Goal: Communication & Community: Share content

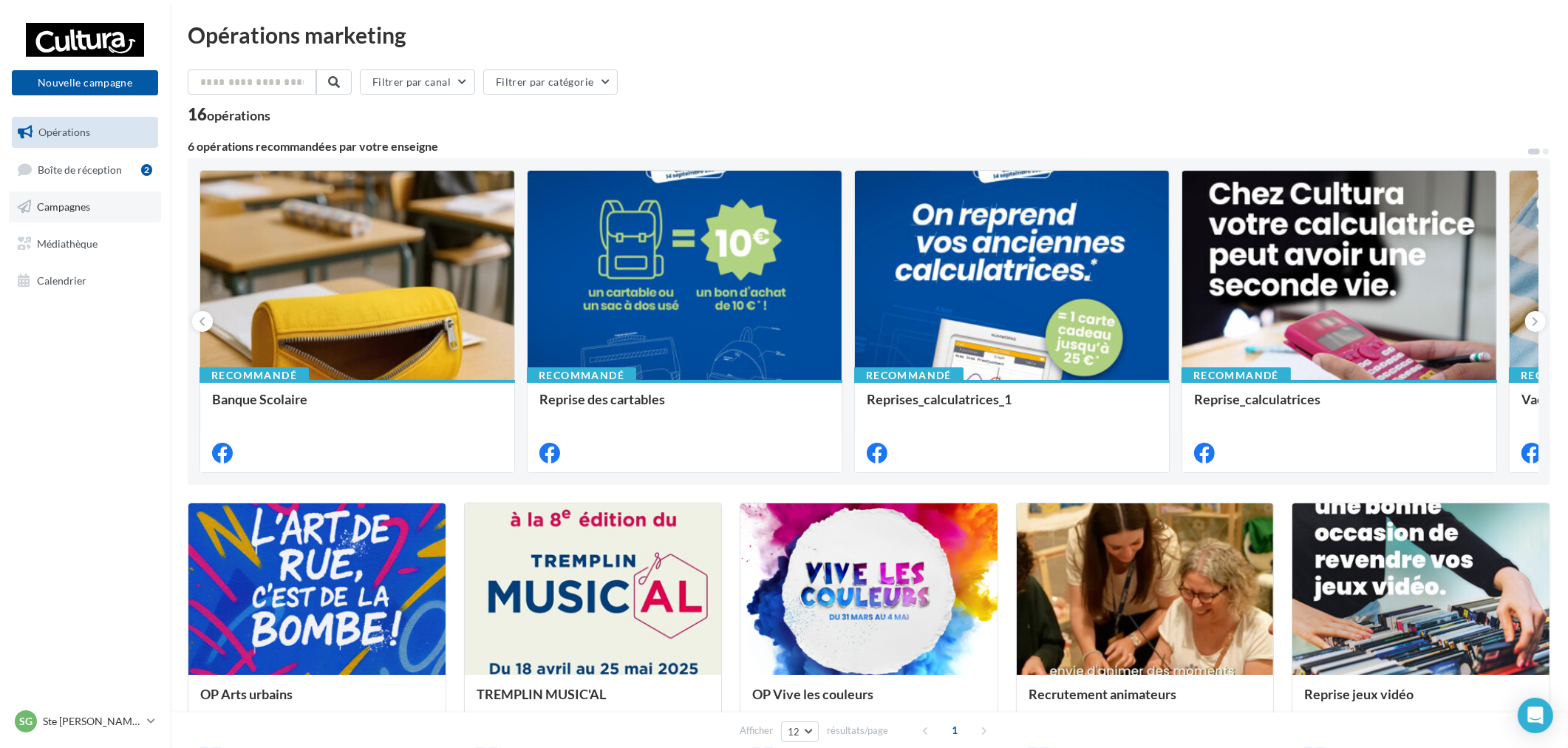
click at [92, 212] on link "Campagnes" at bounding box center [85, 207] width 152 height 31
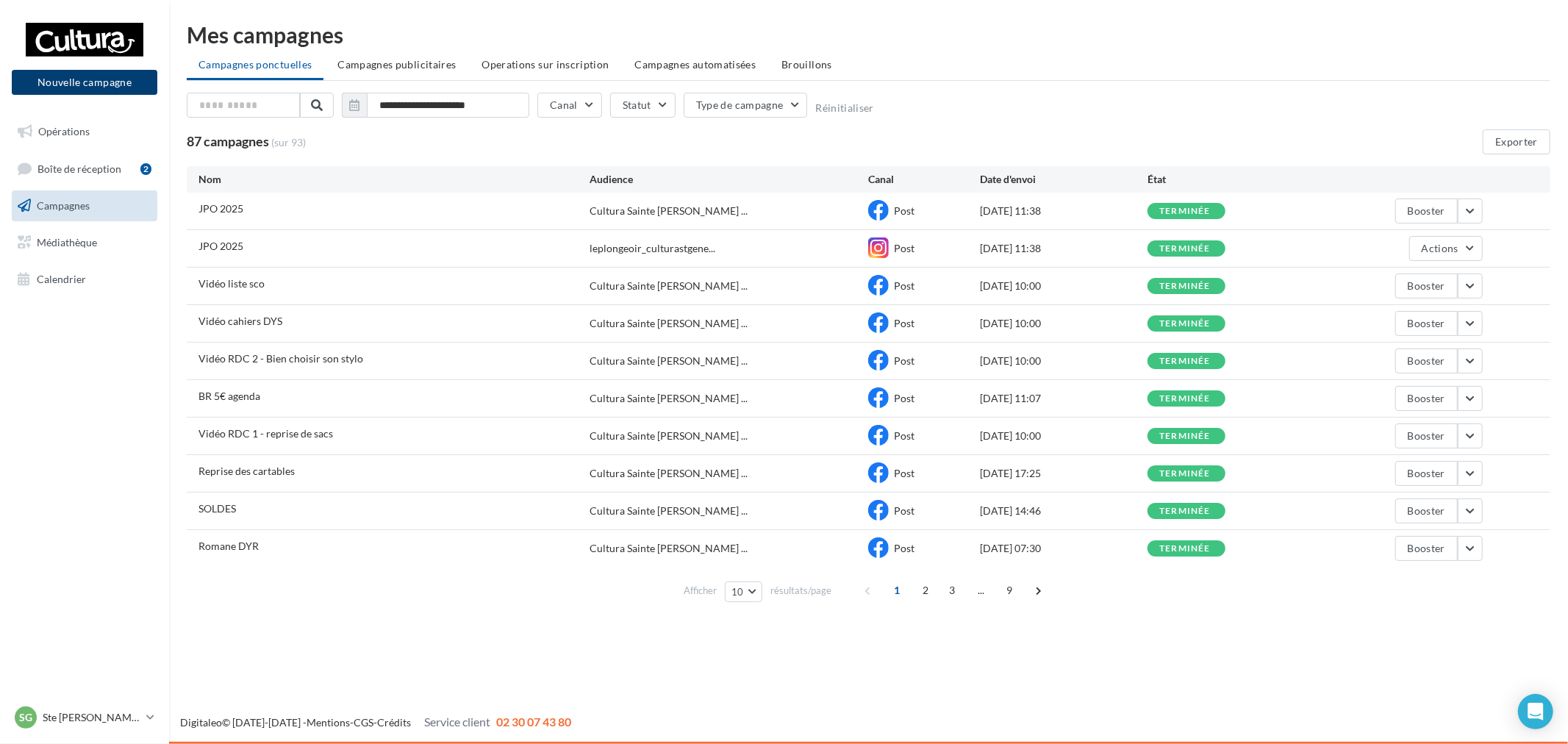
click at [103, 77] on button "Nouvelle campagne" at bounding box center [84, 82] width 145 height 25
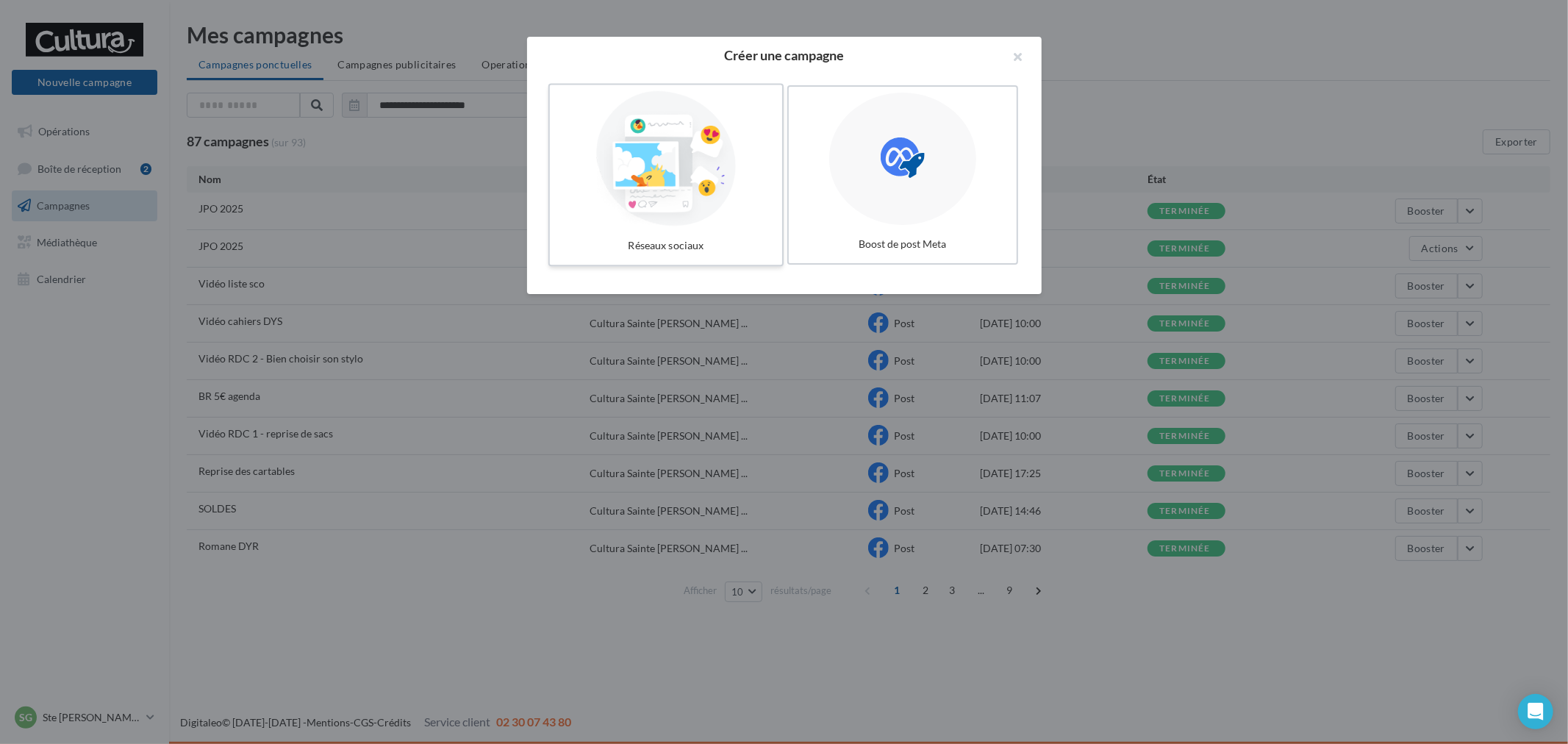
click at [592, 162] on div at bounding box center [666, 158] width 221 height 135
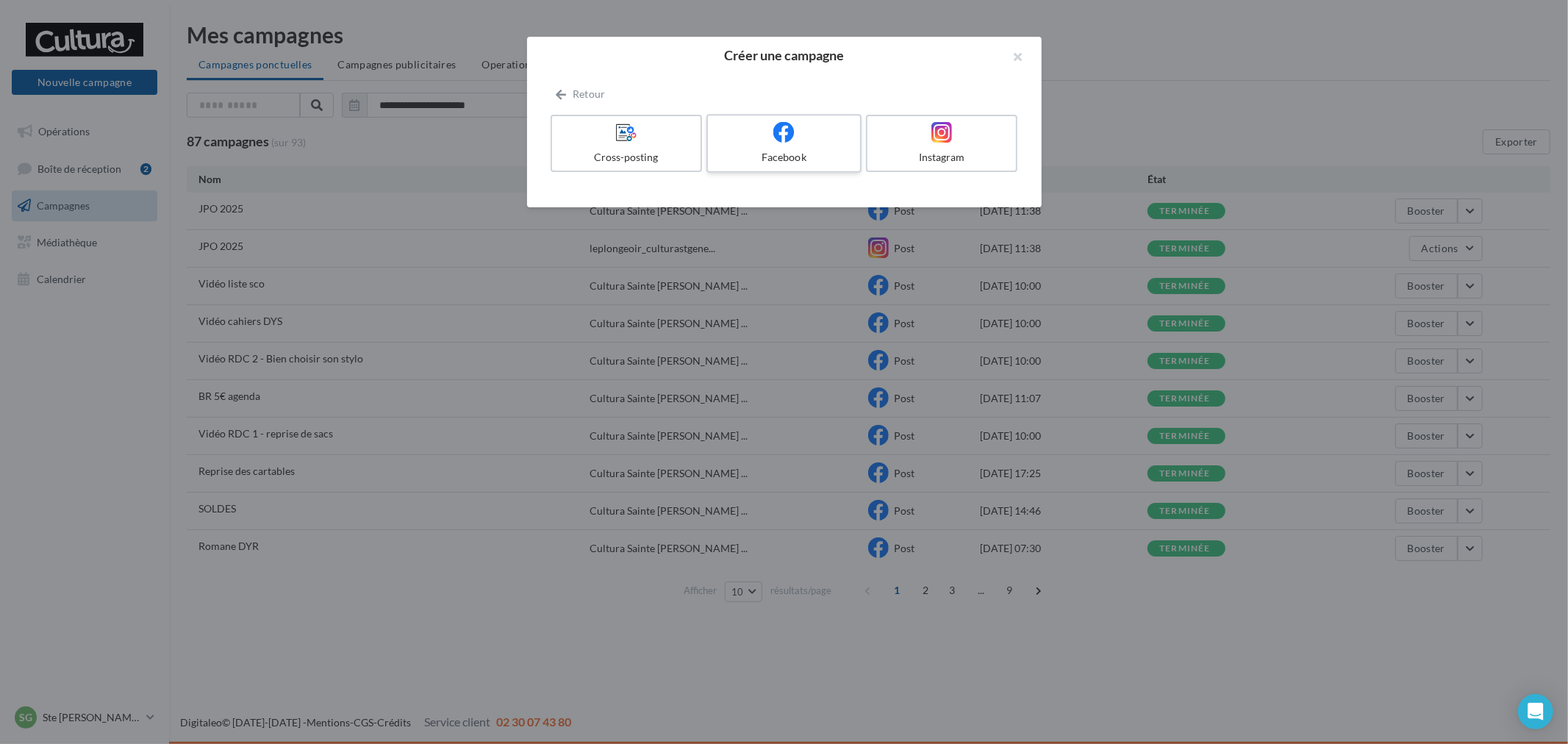
click at [737, 153] on div "Facebook" at bounding box center [784, 157] width 140 height 14
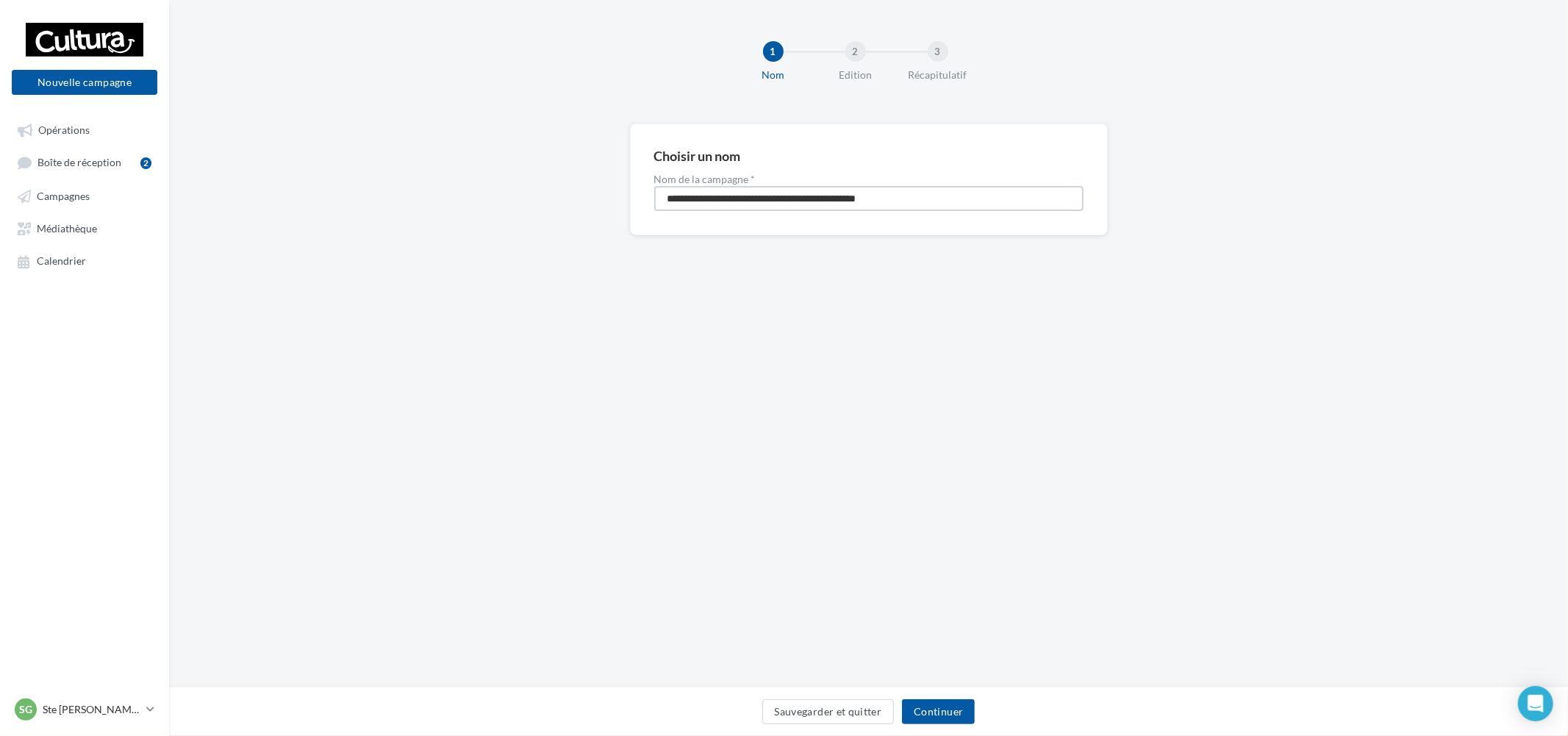
click at [856, 202] on input "**********" at bounding box center [869, 198] width 430 height 25
type input "*"
type input "**********"
click at [961, 701] on button "Continuer" at bounding box center [939, 712] width 73 height 25
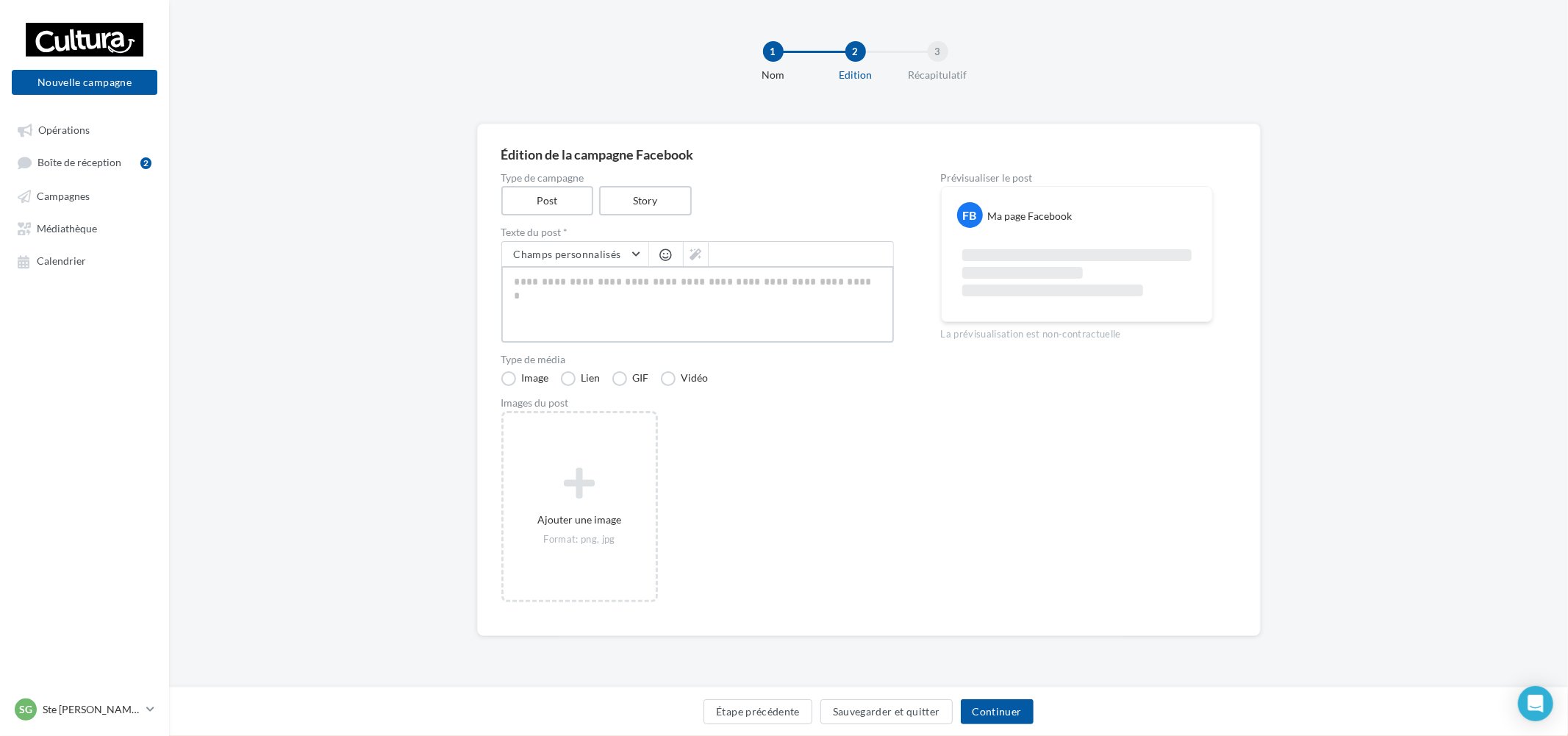
click at [589, 288] on textarea at bounding box center [697, 304] width 392 height 77
paste textarea "**********"
type textarea "**********"
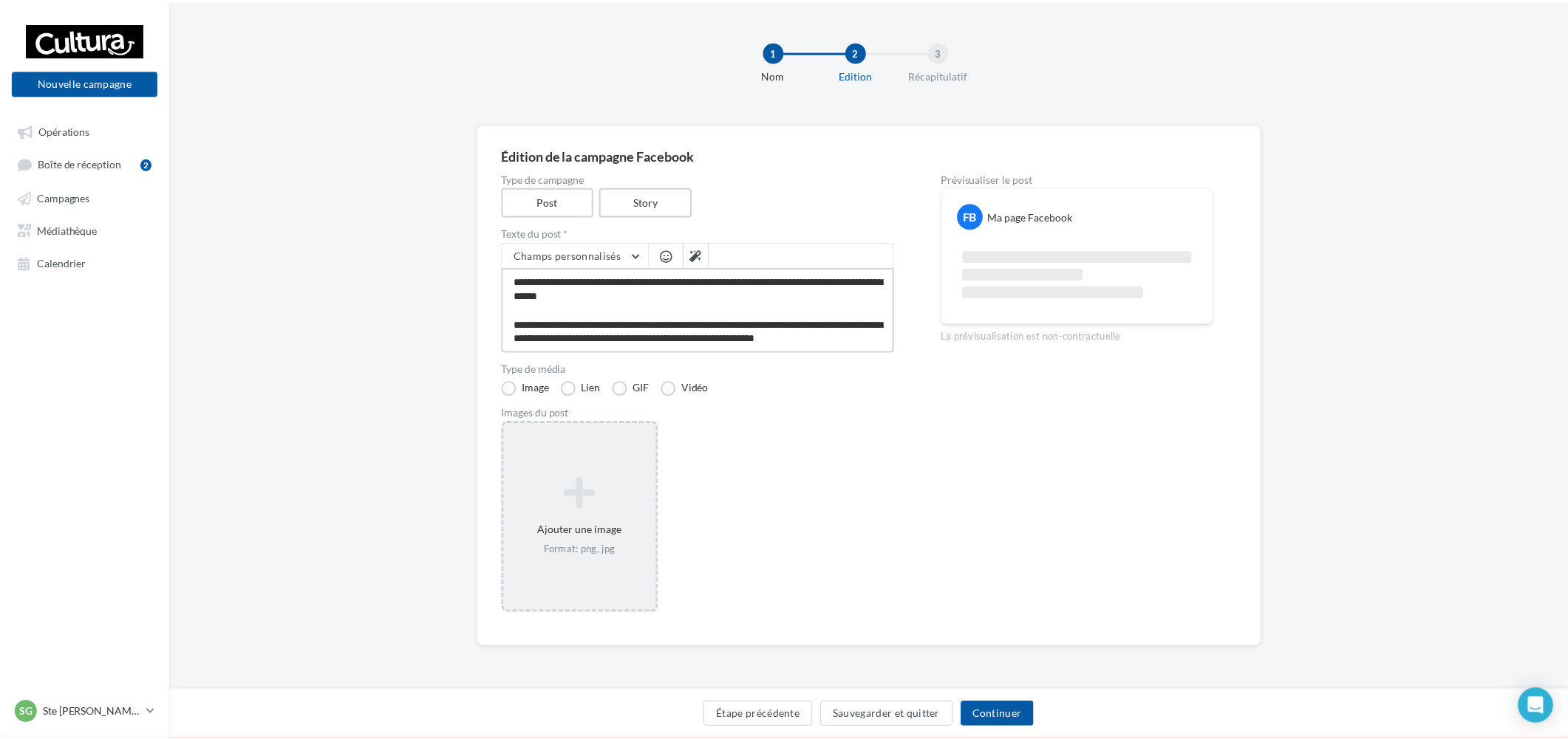
scroll to position [78, 0]
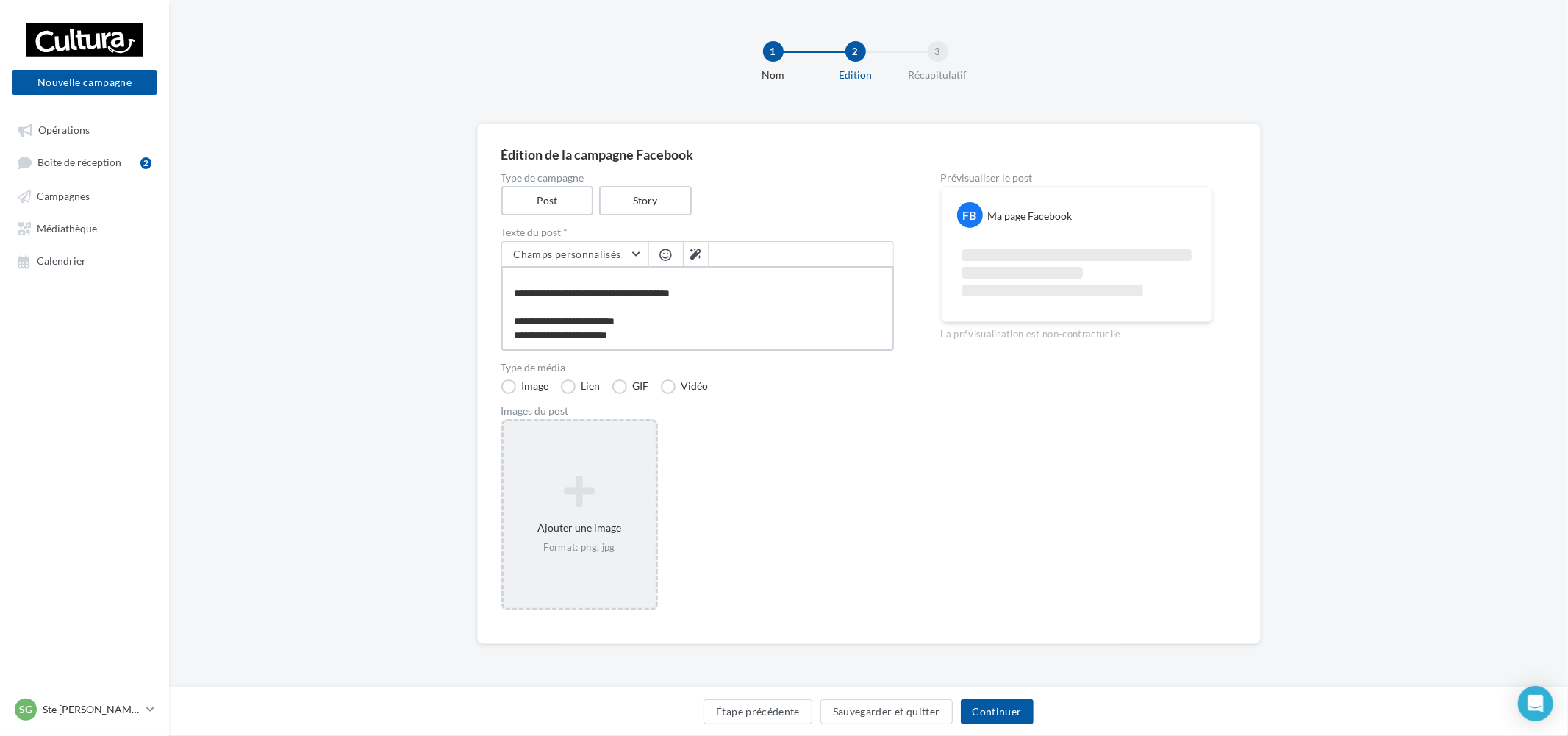
type textarea "**********"
click at [562, 482] on icon at bounding box center [580, 491] width 141 height 35
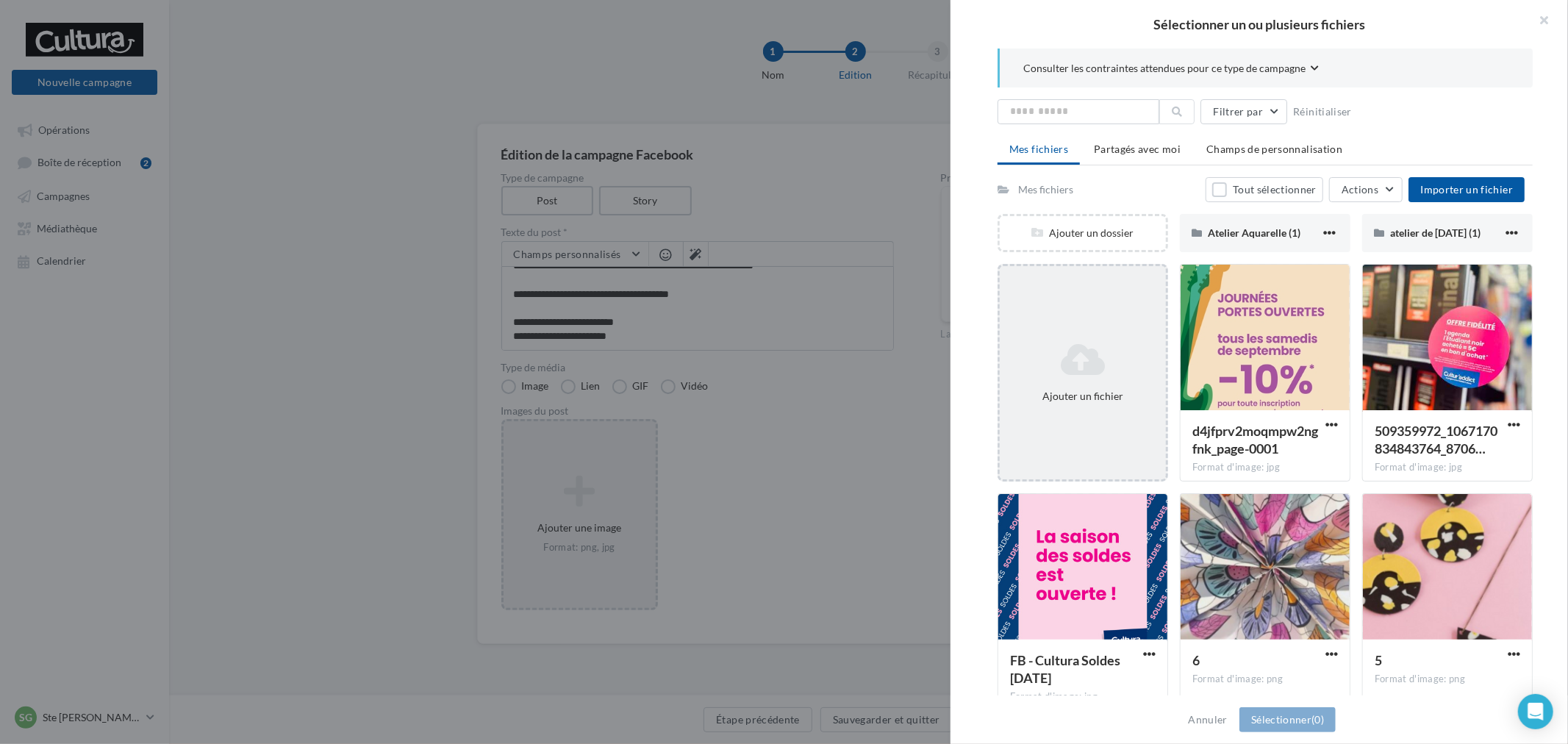
click at [1046, 366] on icon at bounding box center [1082, 359] width 154 height 35
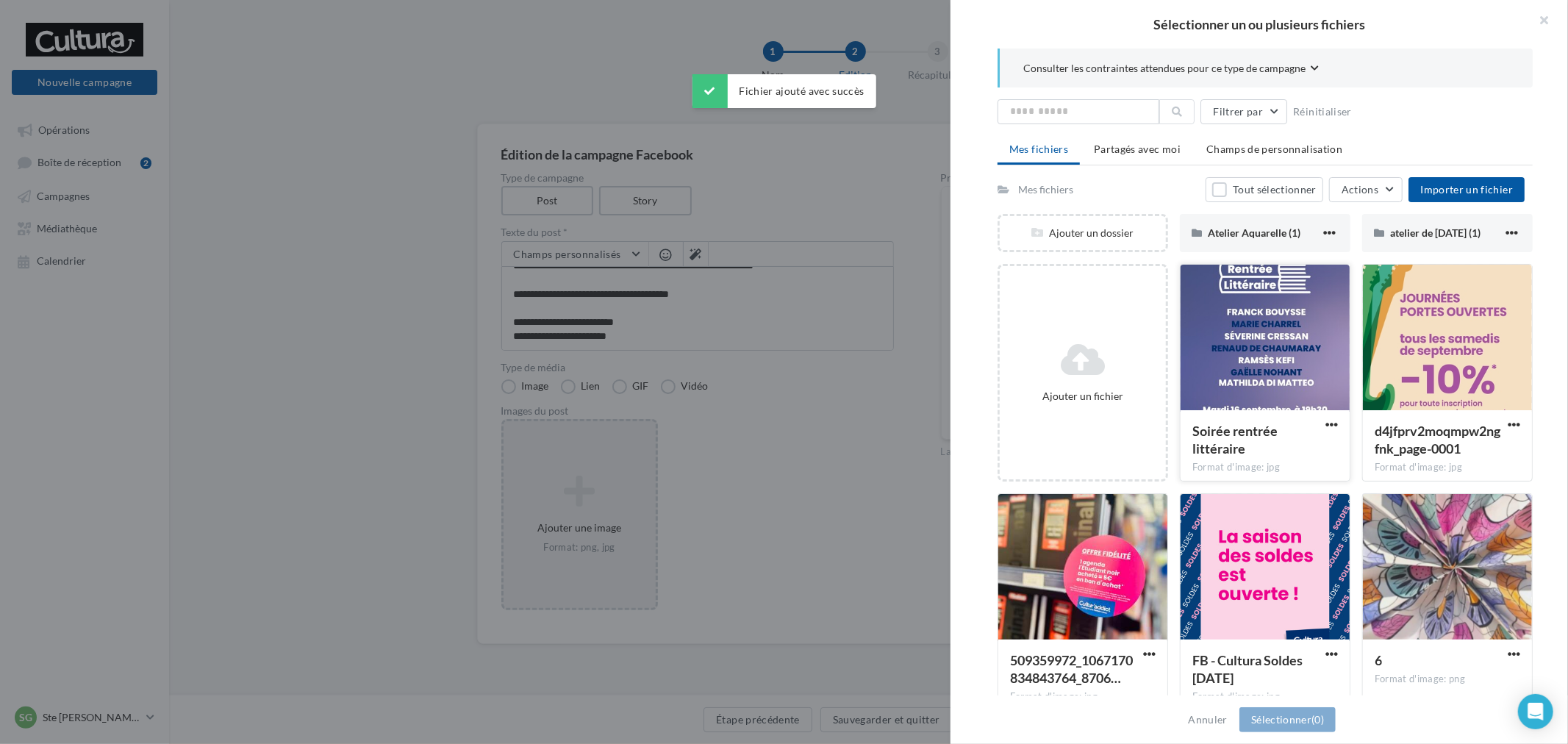
click at [1250, 349] on div at bounding box center [1265, 339] width 169 height 147
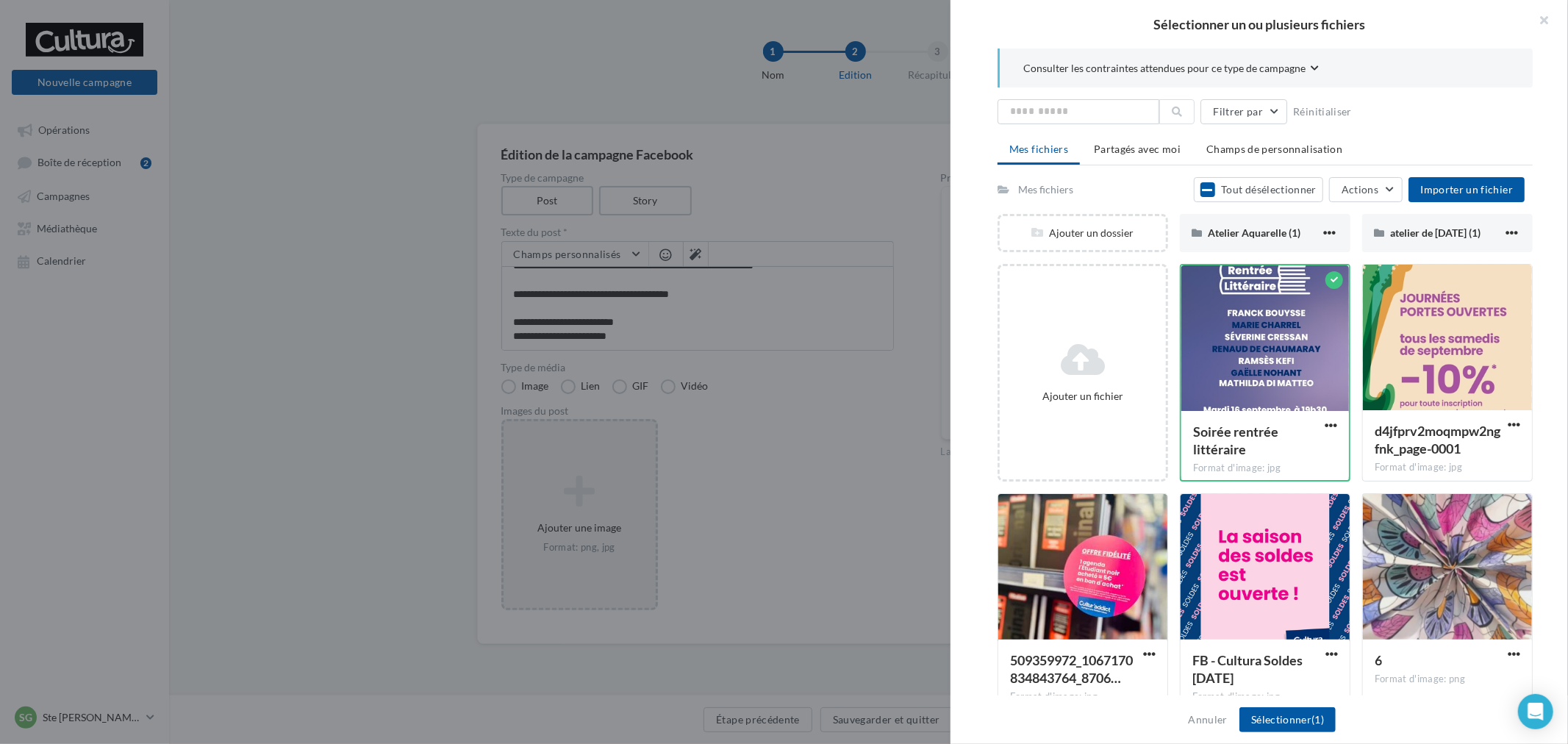
click at [560, 108] on div at bounding box center [784, 372] width 1568 height 744
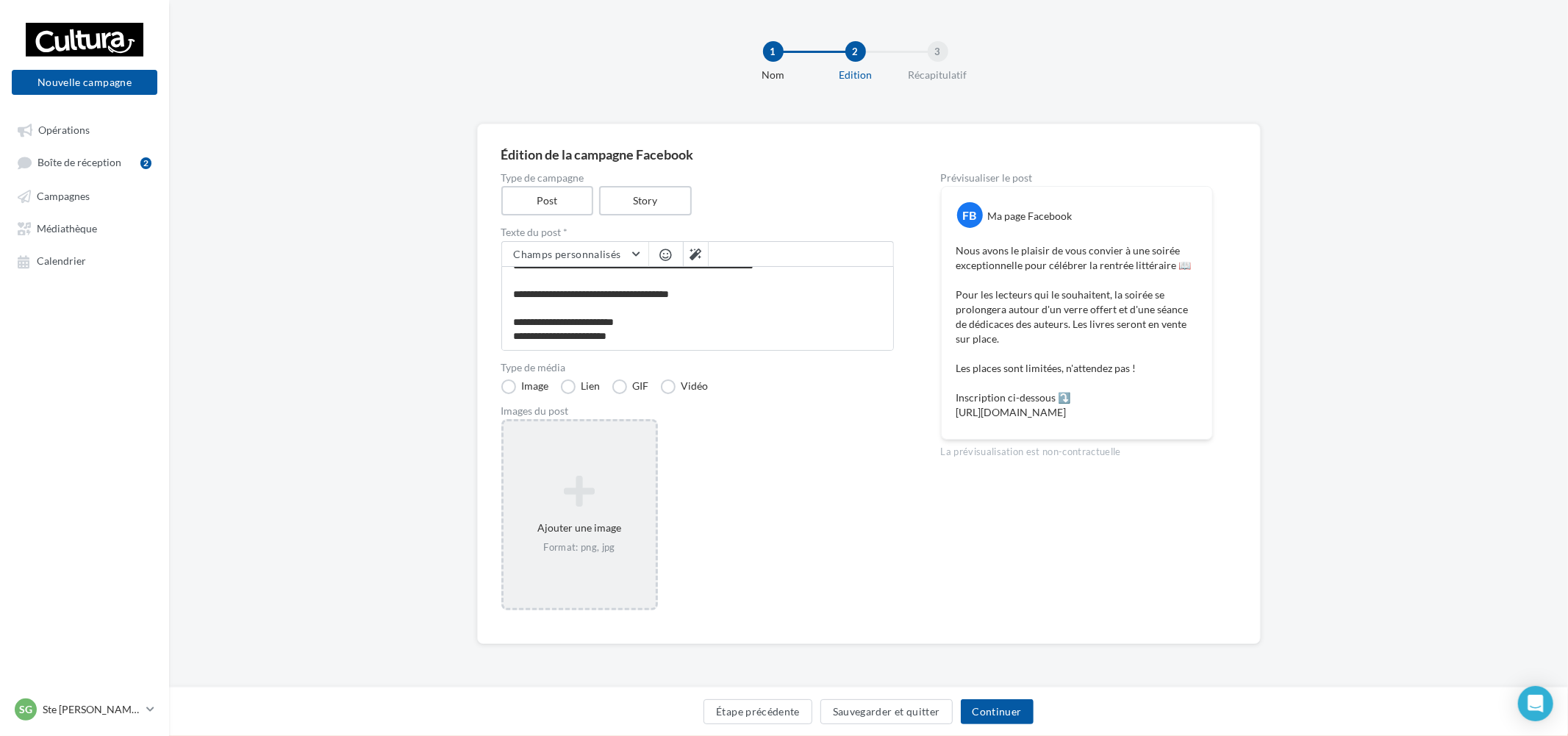
click at [585, 491] on icon at bounding box center [580, 491] width 141 height 35
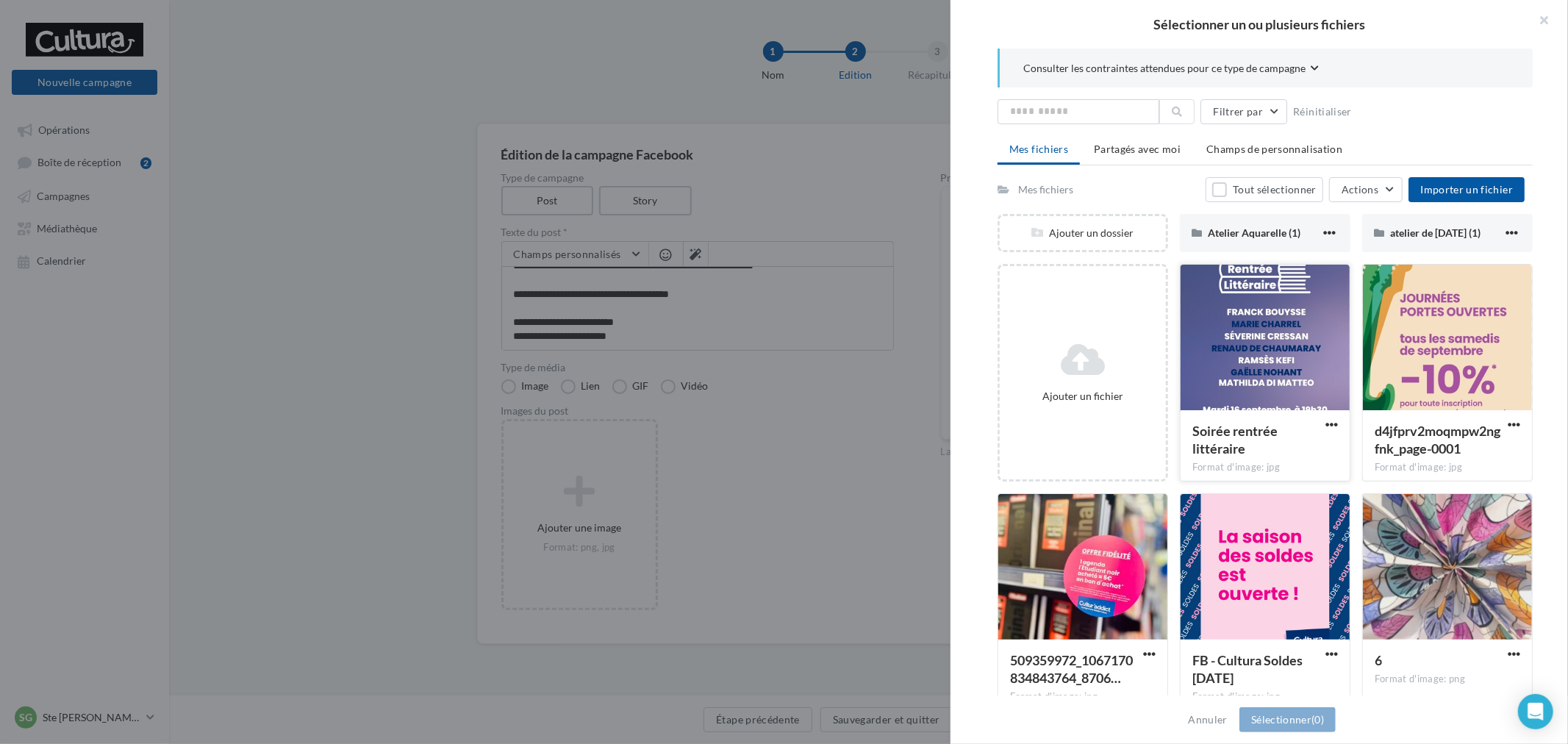
click at [1232, 377] on div at bounding box center [1265, 339] width 169 height 147
click at [447, 574] on div at bounding box center [784, 372] width 1568 height 744
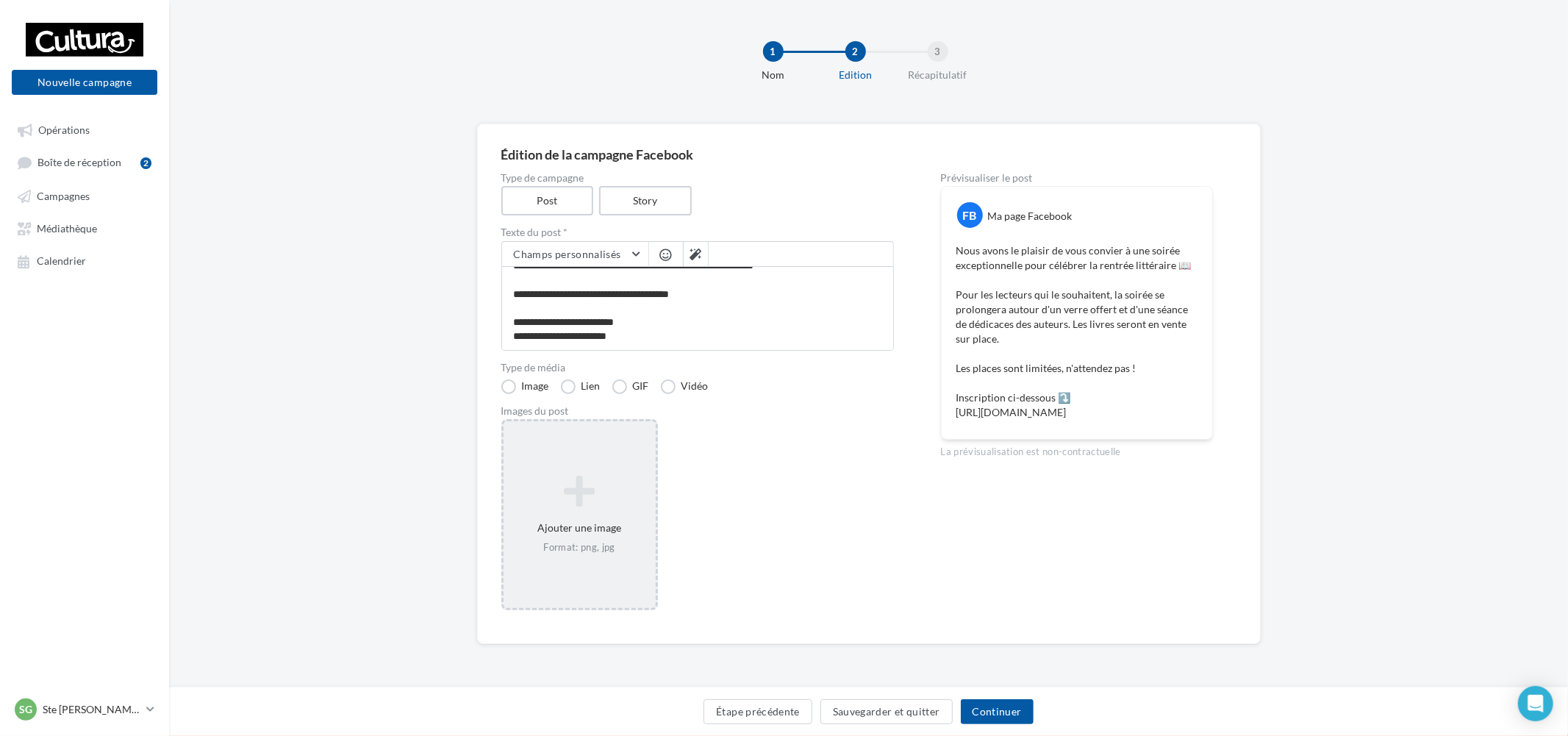
click at [539, 509] on div "Ajouter une image Format: png, jpg" at bounding box center [580, 515] width 152 height 94
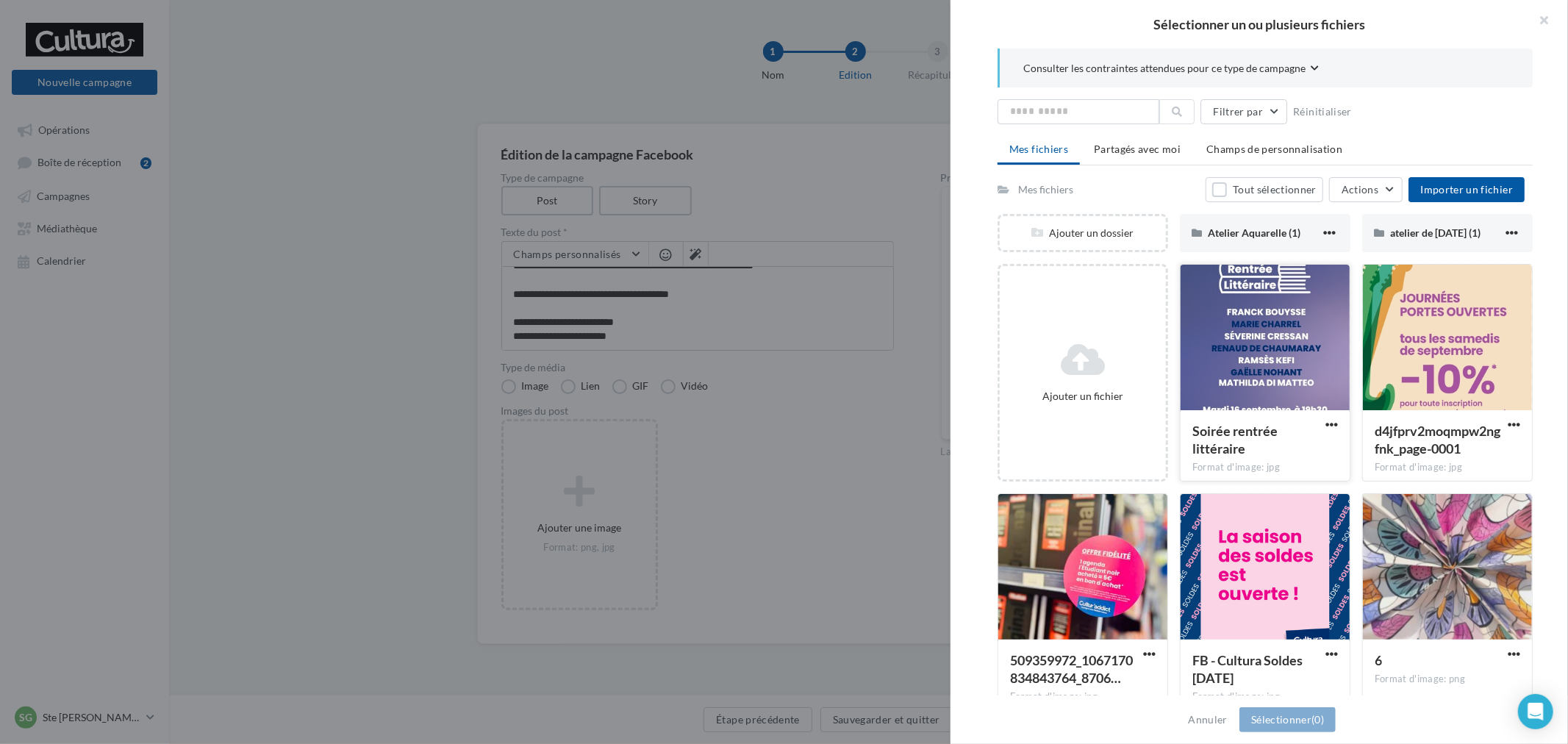
click at [1286, 354] on div at bounding box center [1265, 339] width 169 height 147
click at [1297, 713] on button "Sélectionner (1)" at bounding box center [1288, 719] width 97 height 25
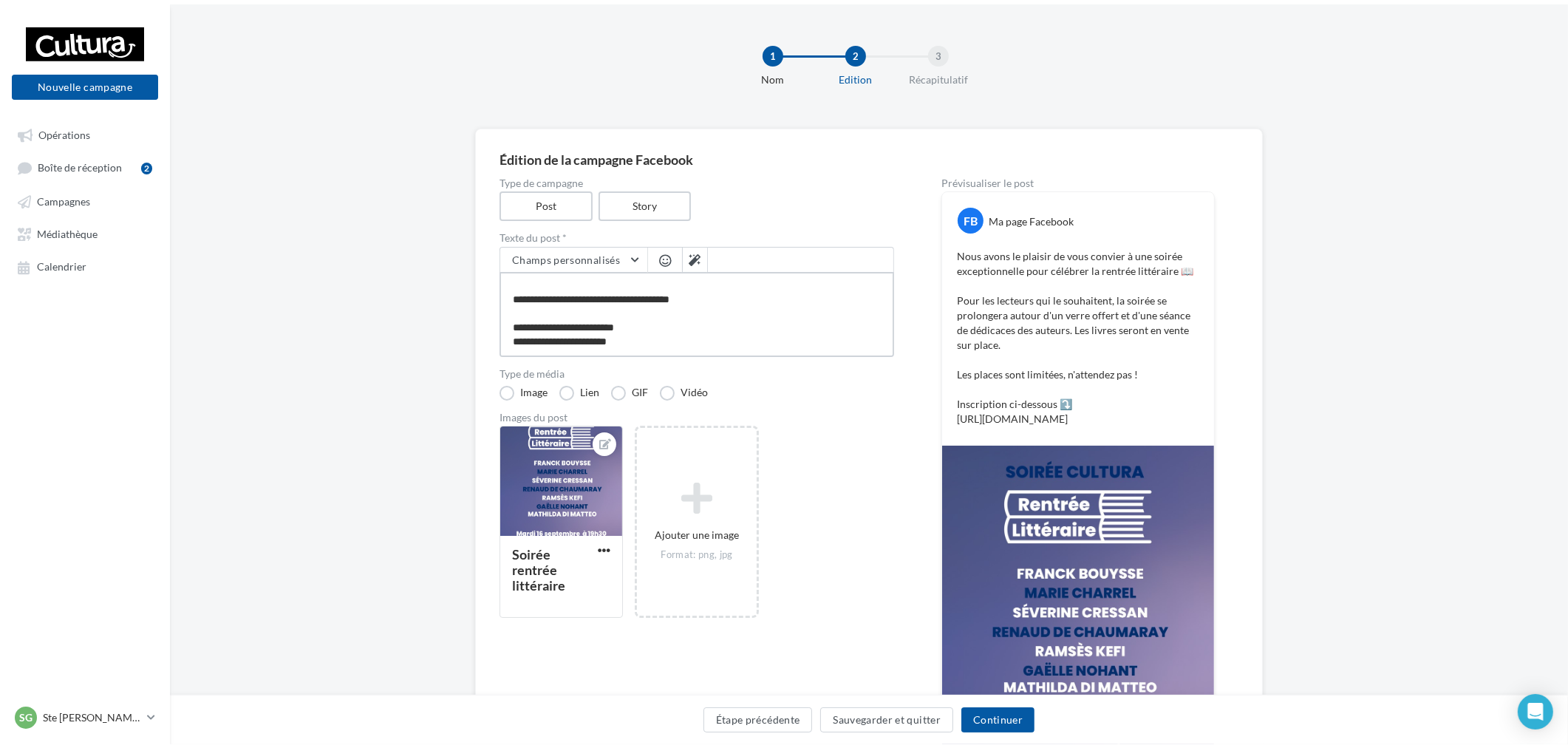
scroll to position [85, 0]
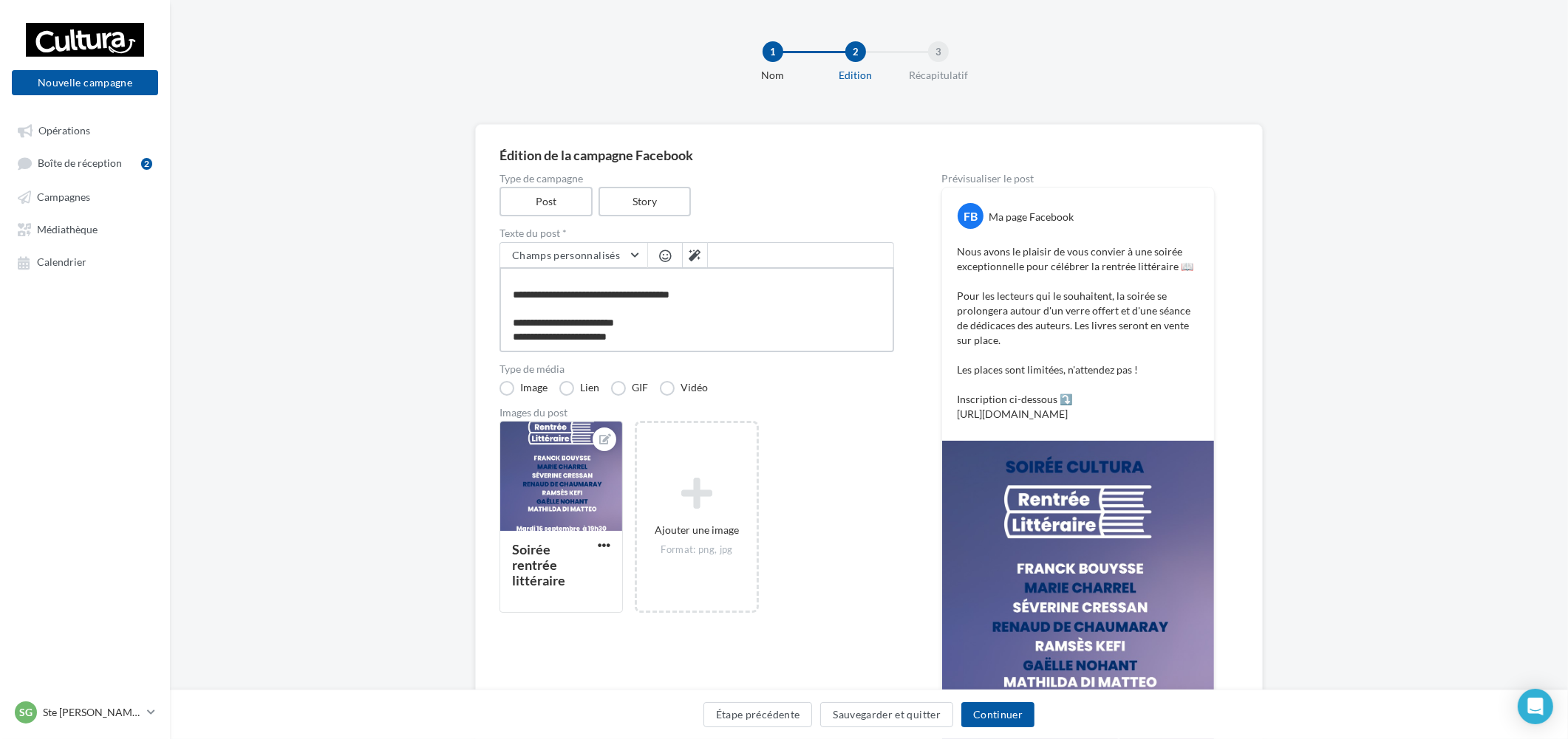
drag, startPoint x: 640, startPoint y: 340, endPoint x: 507, endPoint y: 335, distance: 133.1
click at [507, 335] on textarea "**********" at bounding box center [697, 309] width 394 height 85
click at [865, 538] on div "Soirée rentrée littéraire Ajouter une image Format: png, jpg" at bounding box center [703, 525] width 407 height 208
click at [1023, 703] on button "Continuer" at bounding box center [998, 715] width 73 height 25
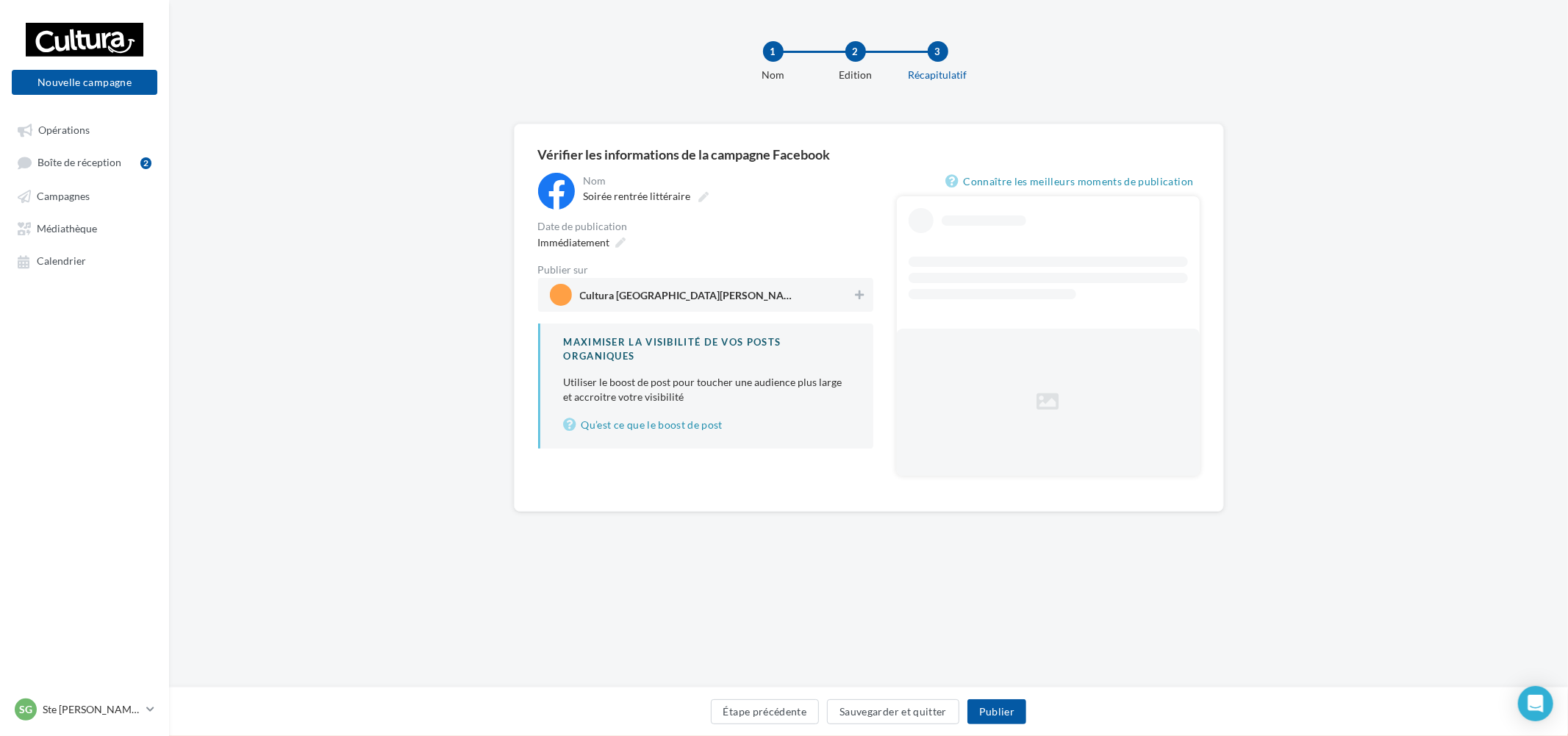
click at [825, 300] on span "Cultura Sainte Geneviève des Bois (Sainte-Geneviève-des-Bois)" at bounding box center [701, 295] width 303 height 22
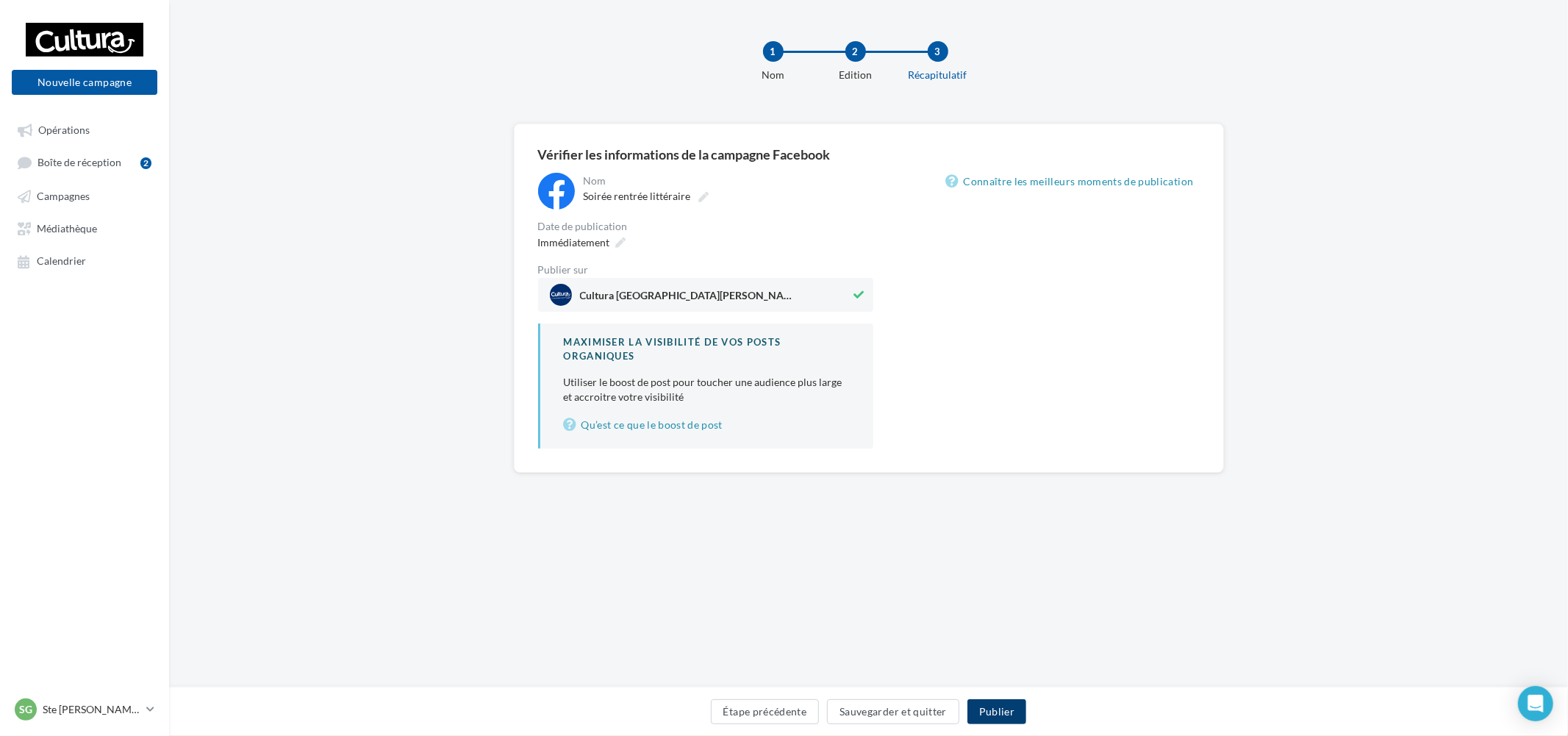
click at [993, 716] on button "Publier" at bounding box center [996, 712] width 58 height 25
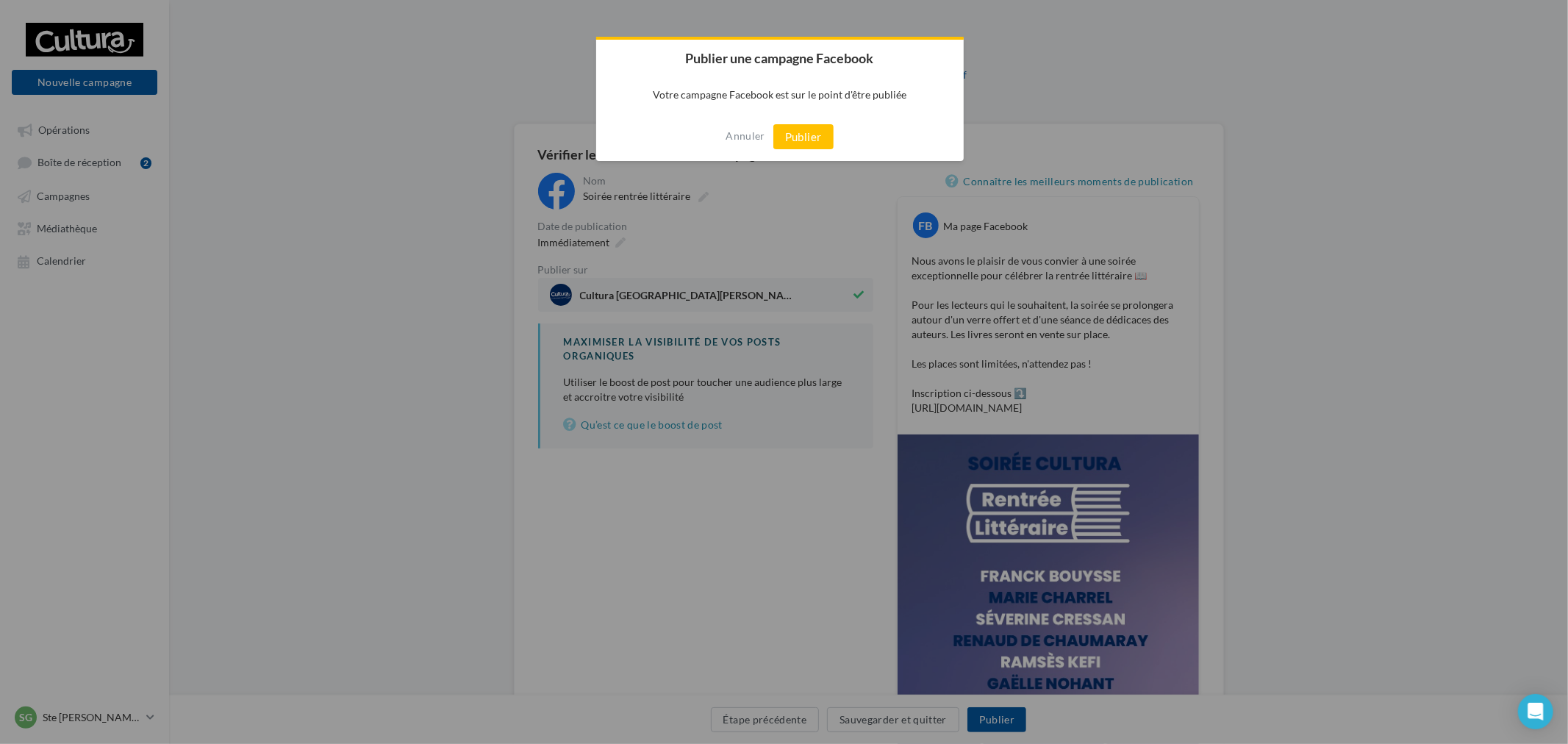
click at [802, 131] on button "Publier" at bounding box center [804, 137] width 60 height 25
